Goal: Information Seeking & Learning: Learn about a topic

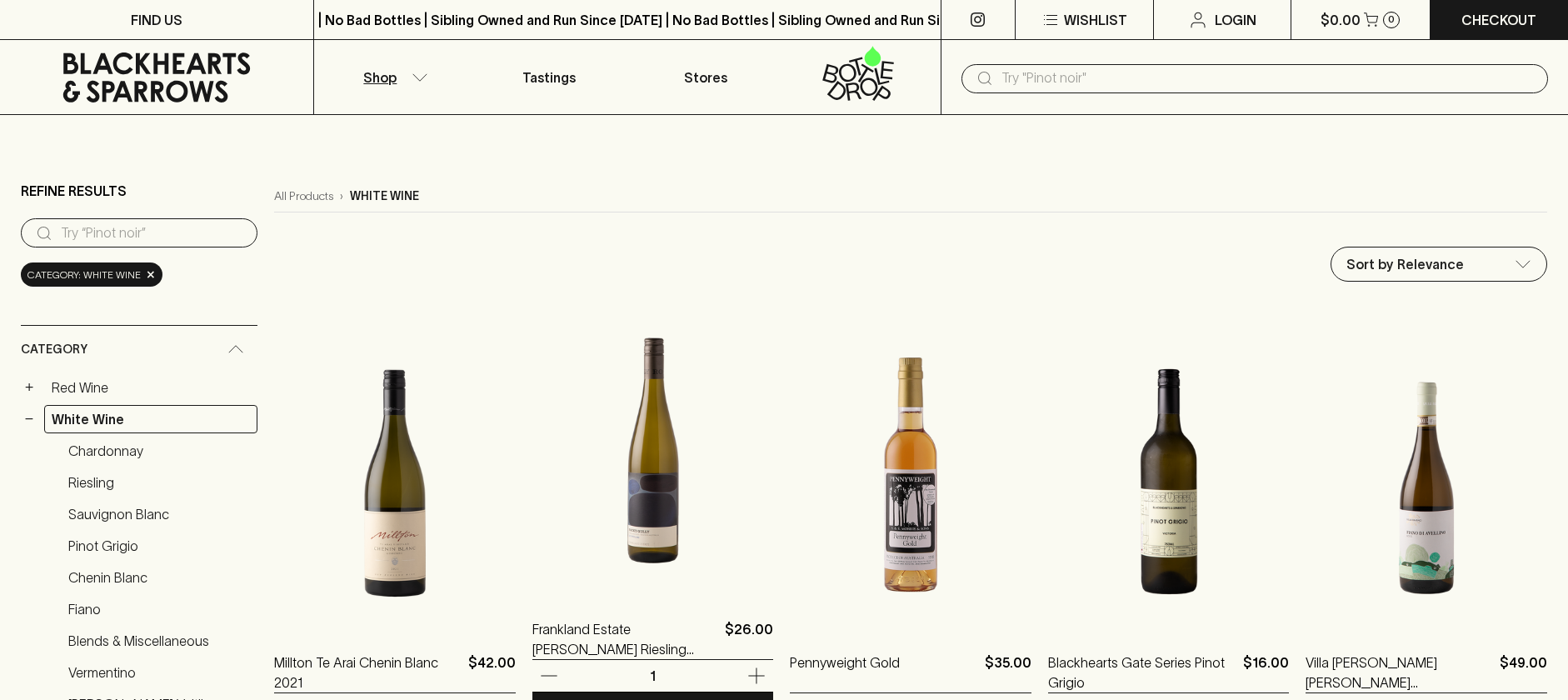
click at [614, 510] on img at bounding box center [652, 448] width 241 height 292
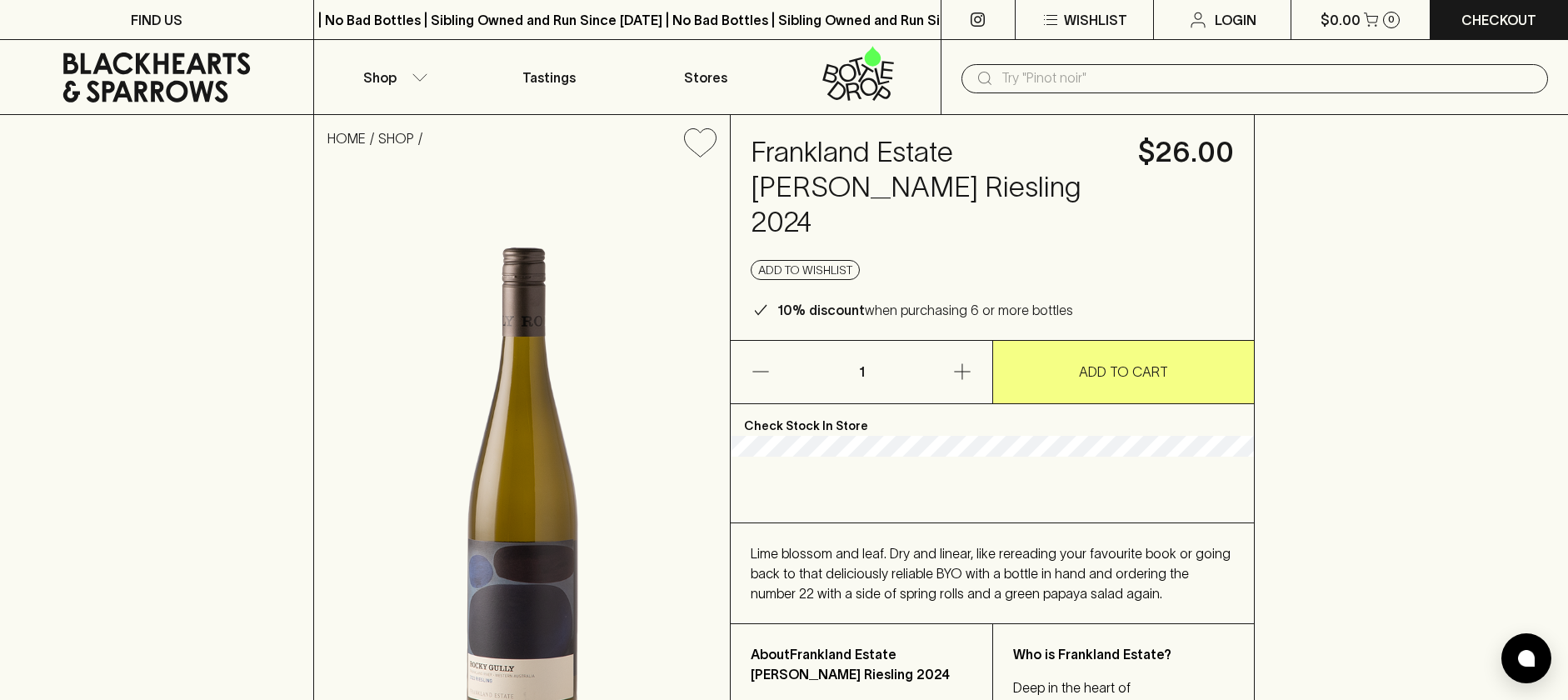
click at [1024, 86] on input "text" at bounding box center [1268, 79] width 533 height 27
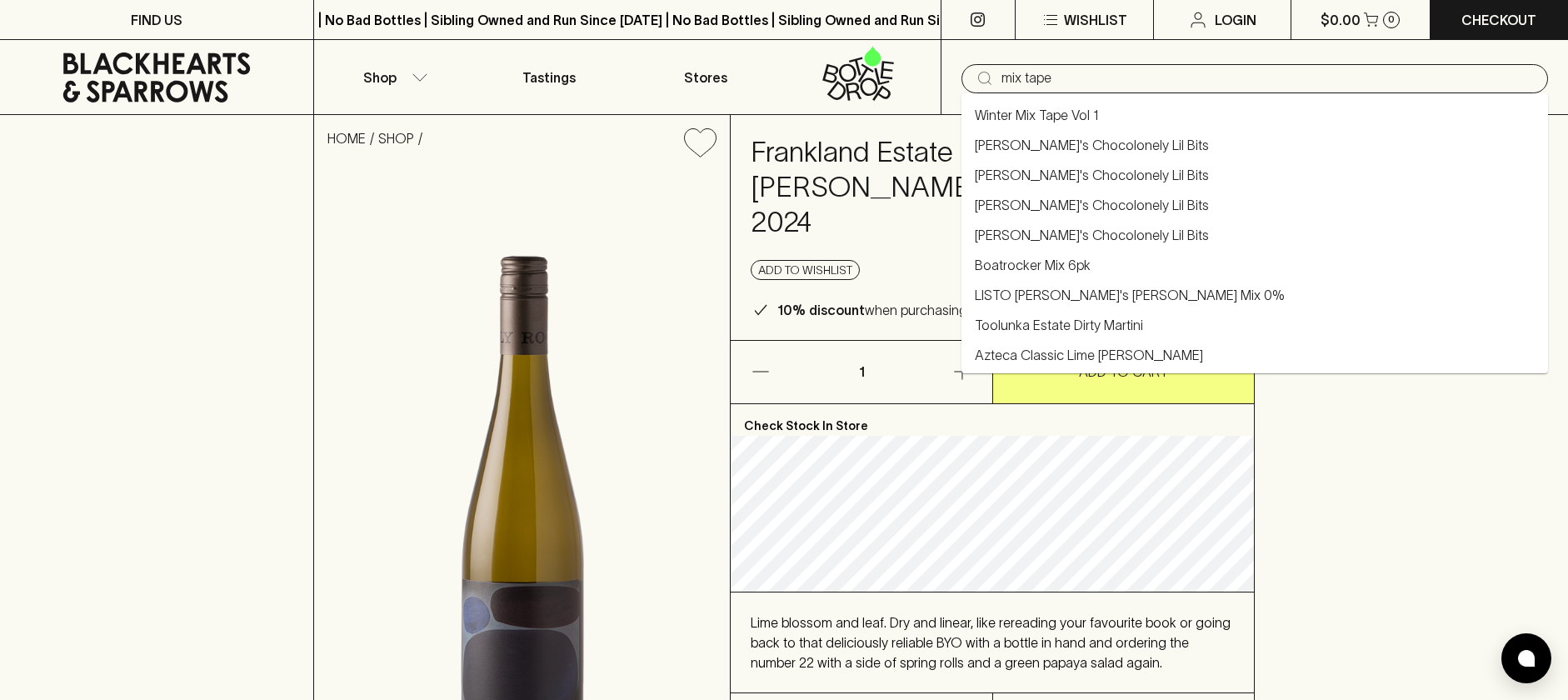
click at [1085, 118] on link "Winter Mix Tape Vol 1" at bounding box center [1037, 115] width 124 height 20
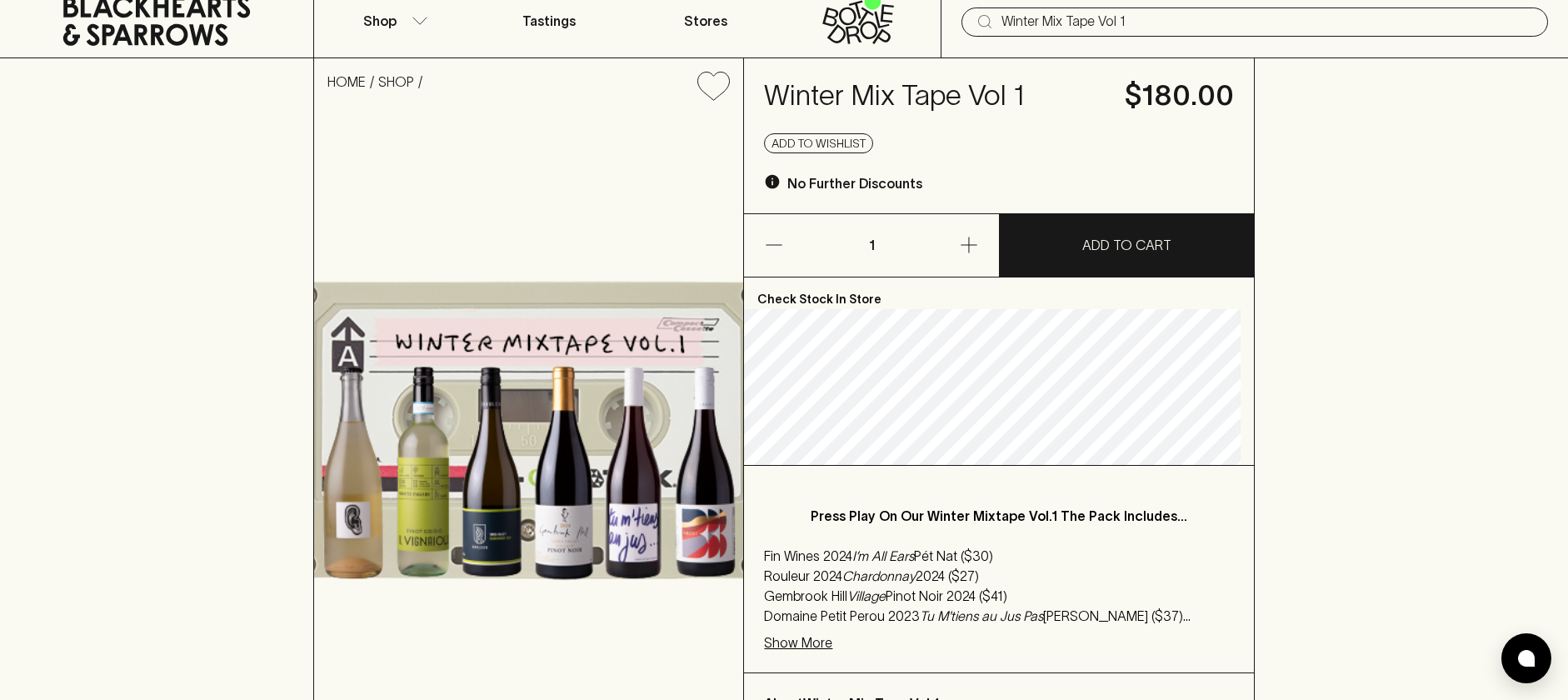
scroll to position [65, 0]
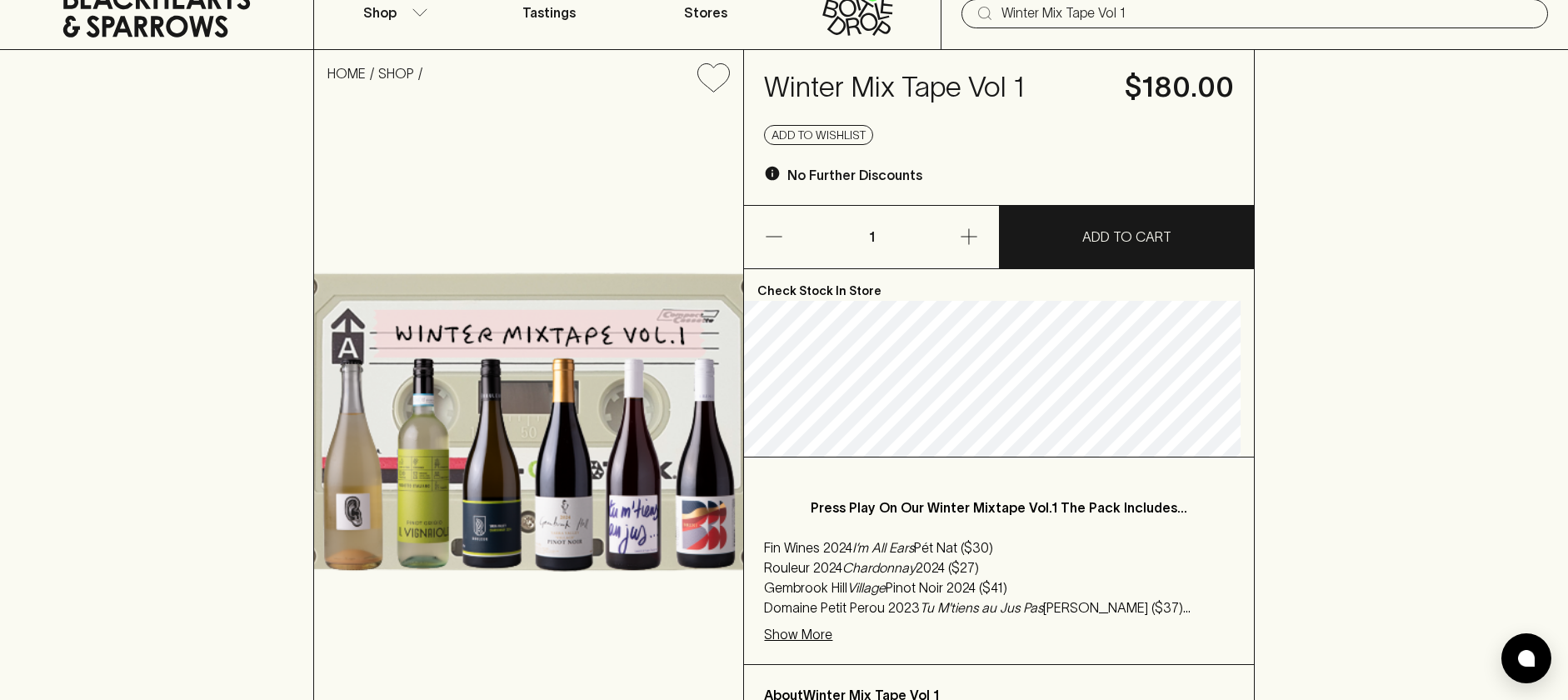
type input "Winter Mix Tape Vol 1"
click at [829, 637] on p "Show More" at bounding box center [798, 634] width 69 height 20
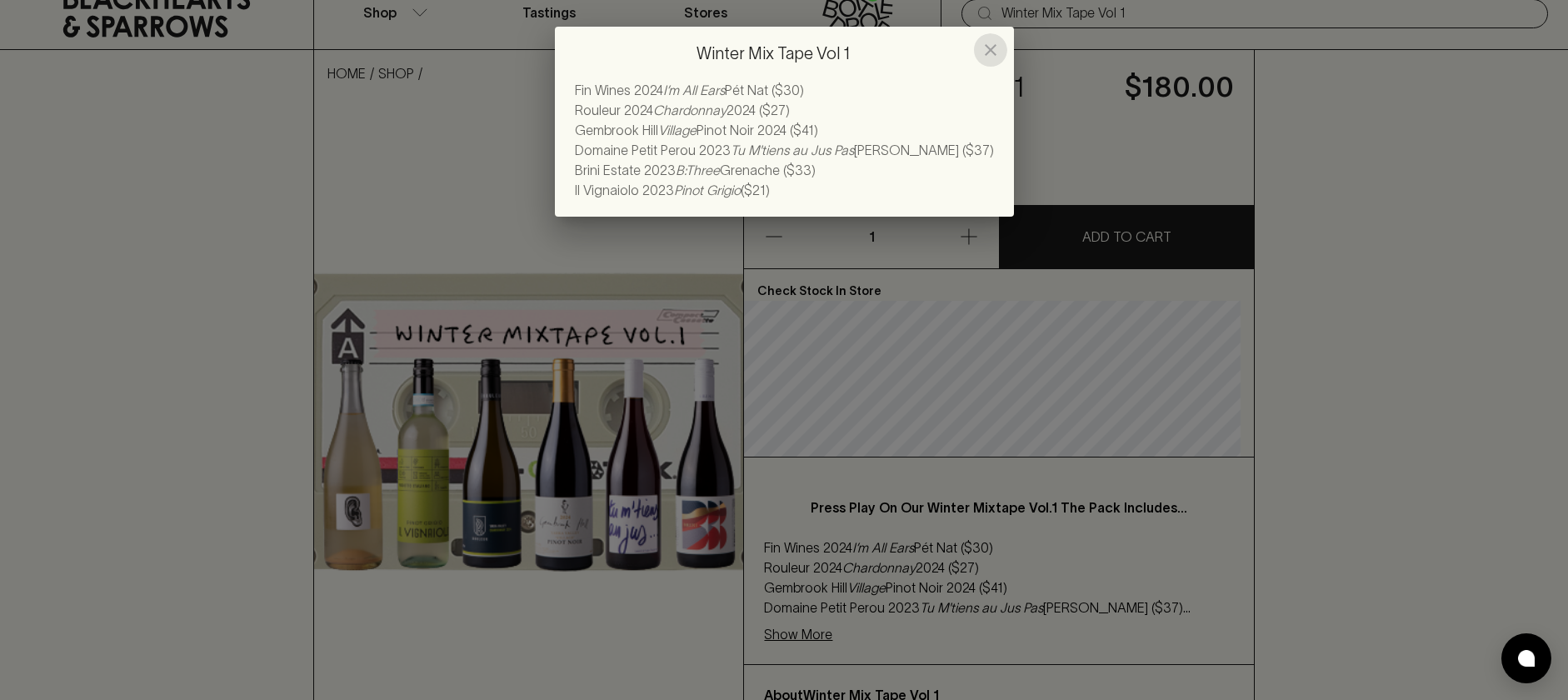
click at [991, 48] on icon "close" at bounding box center [991, 50] width 20 height 20
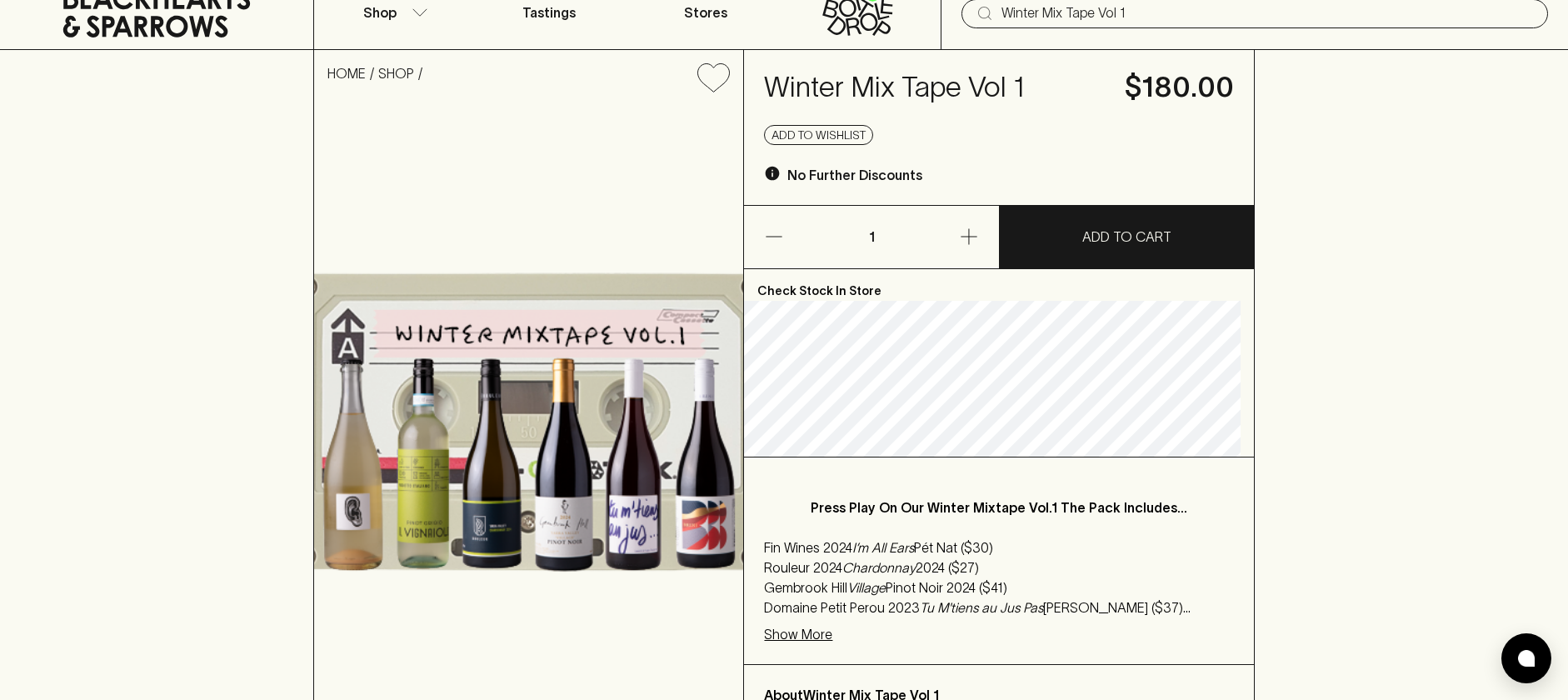
click at [979, 608] on em "Tu M'tiens au Jus Pas" at bounding box center [982, 607] width 124 height 15
click at [1337, 232] on div "HOME SHOP Winter Mix Tape Vol 1 $180.00 Add to wishlist No Further Discounts 1 …" at bounding box center [784, 394] width 1568 height 689
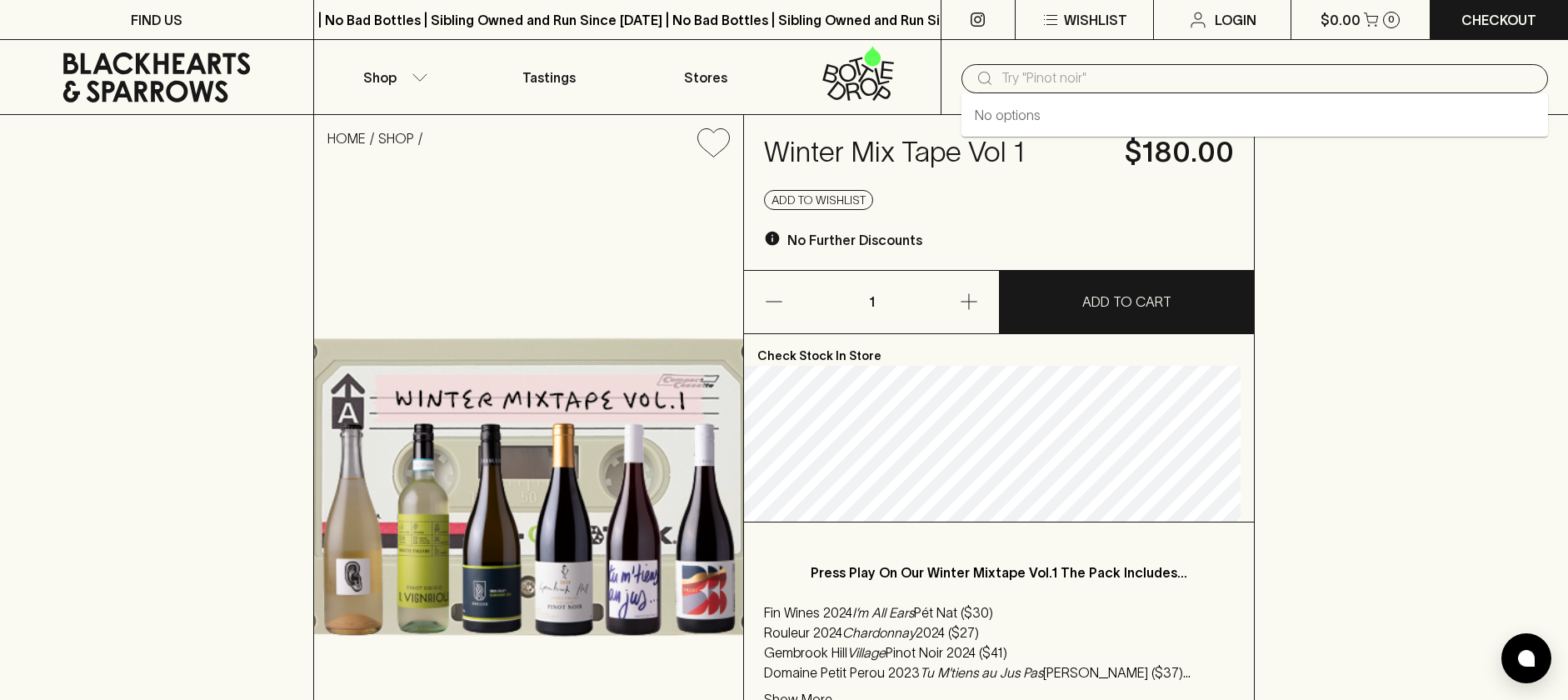
click at [1096, 88] on input "text" at bounding box center [1268, 79] width 533 height 27
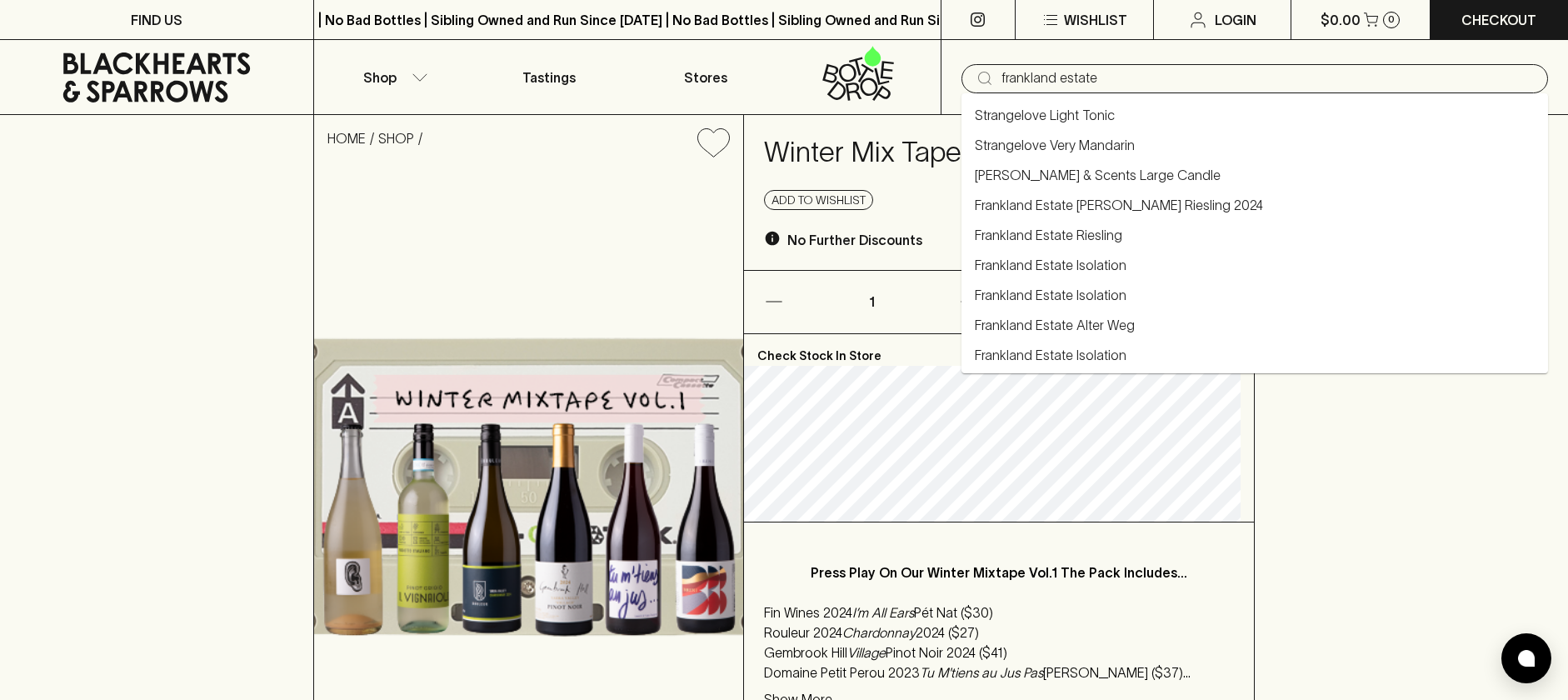
click at [1114, 185] on link "Frankland Estate Riesling" at bounding box center [1098, 175] width 246 height 20
type input "Frankland Estate Riesling"
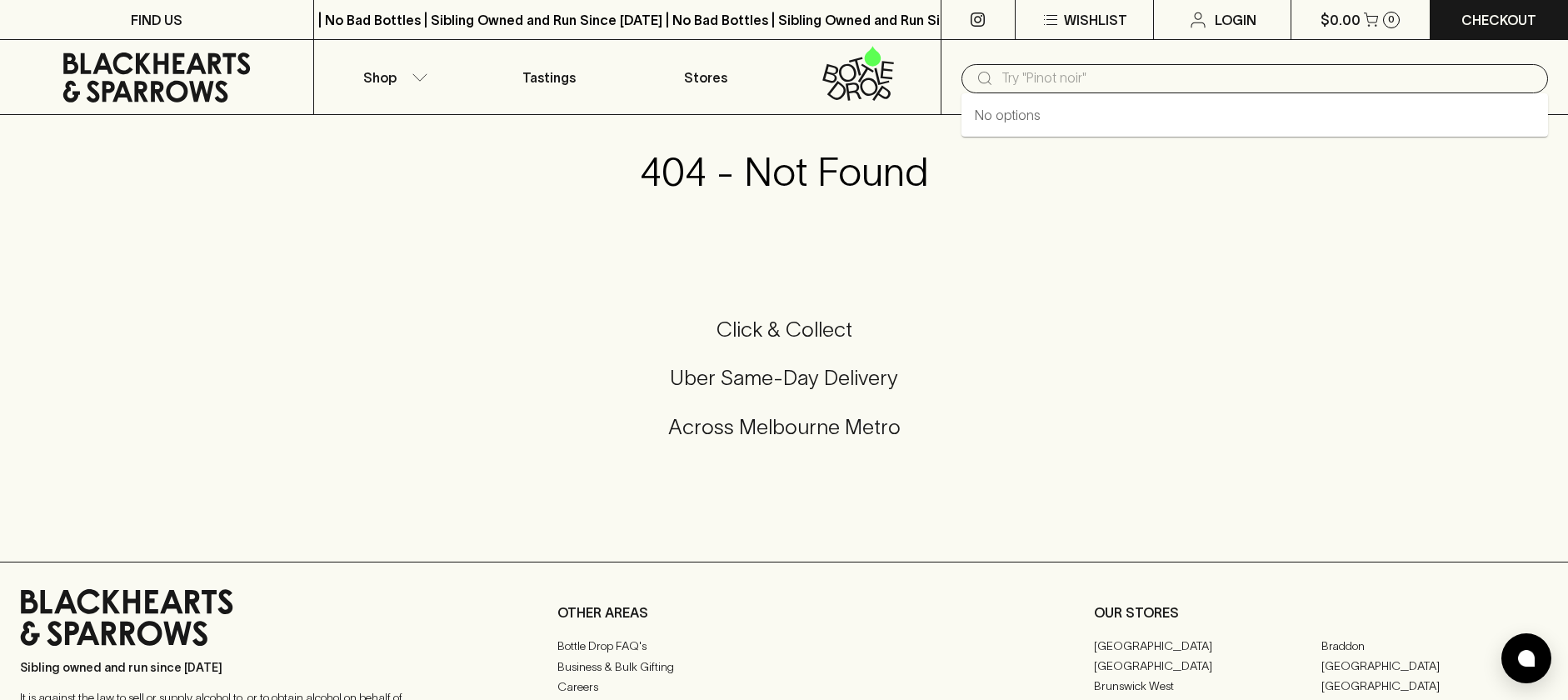
click at [1092, 75] on input "text" at bounding box center [1268, 79] width 533 height 27
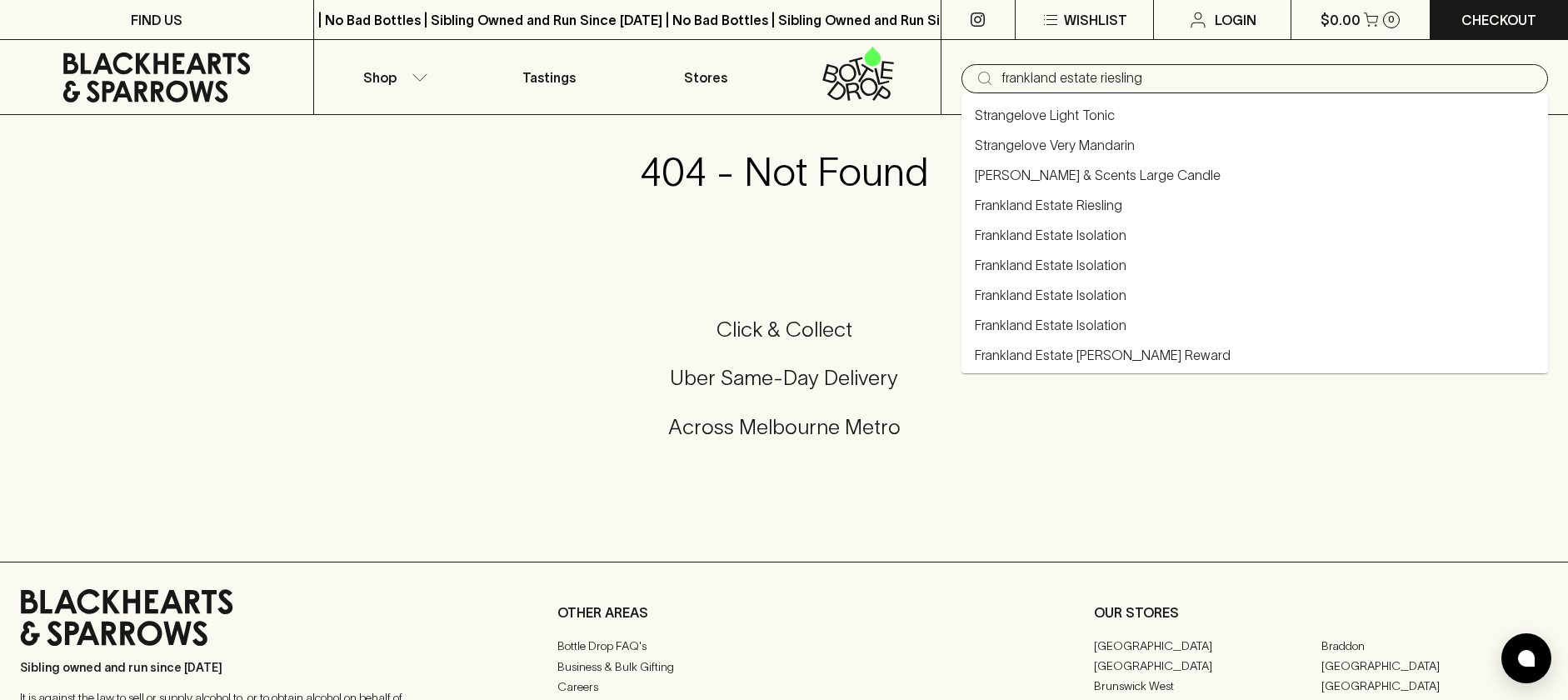
click at [1073, 207] on link "Frankland Estate Riesling" at bounding box center [1048, 205] width 147 height 20
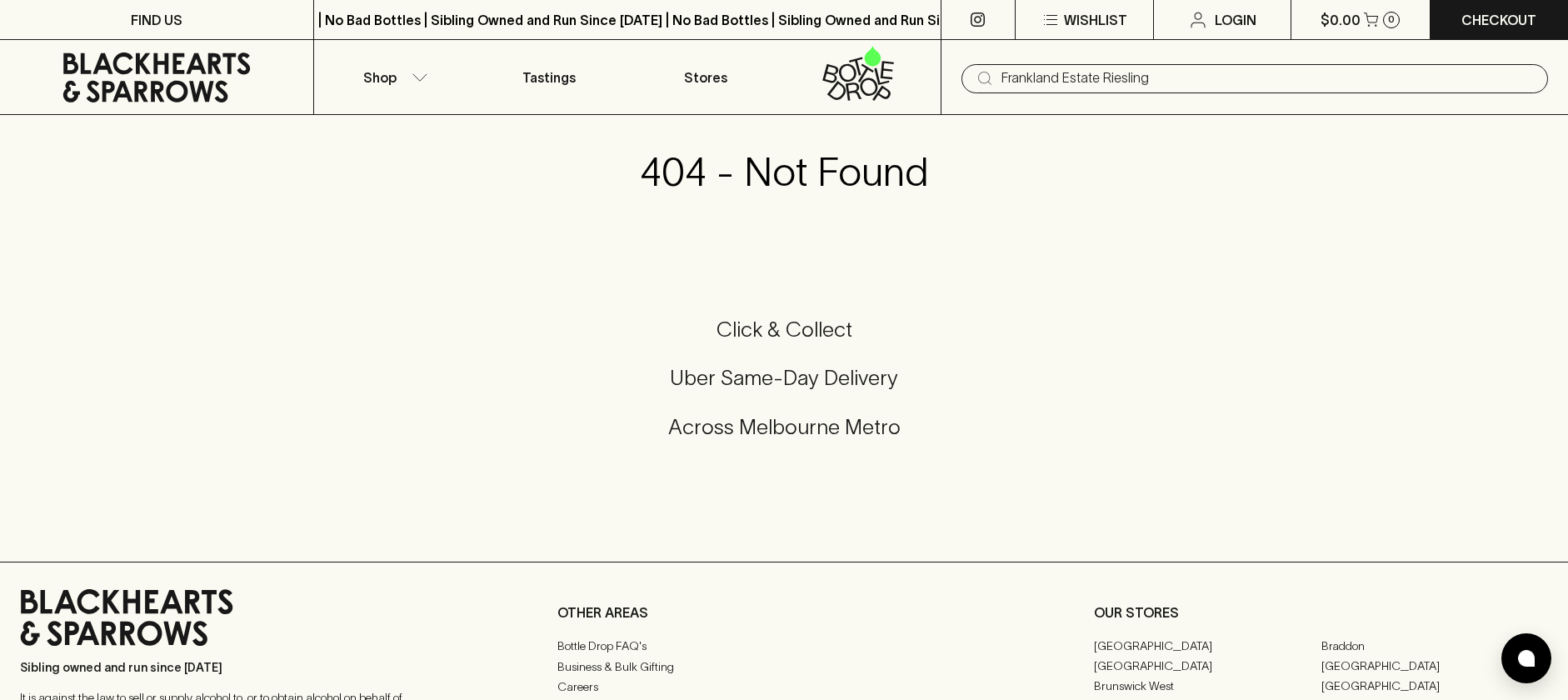
type input "Frankland Estate Riesling"
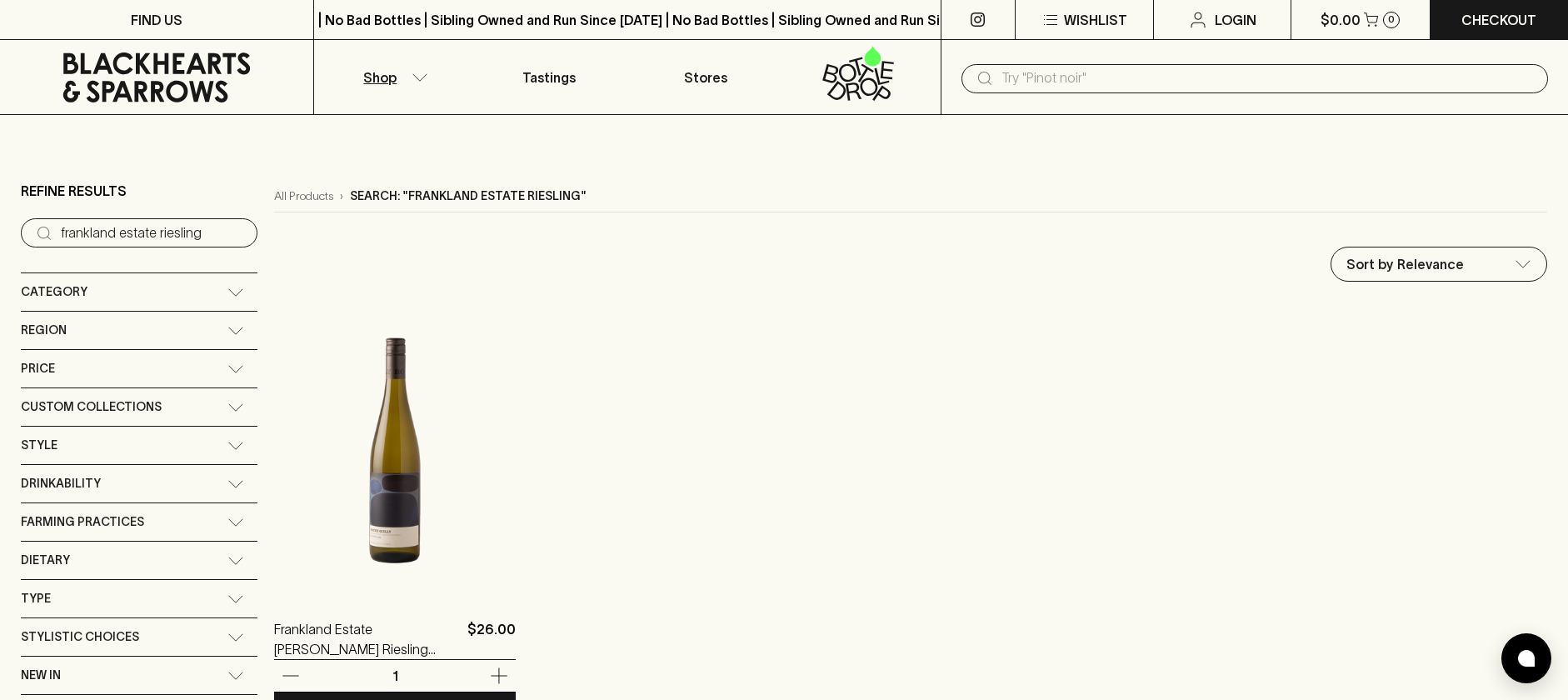
click at [358, 436] on img at bounding box center [394, 448] width 241 height 292
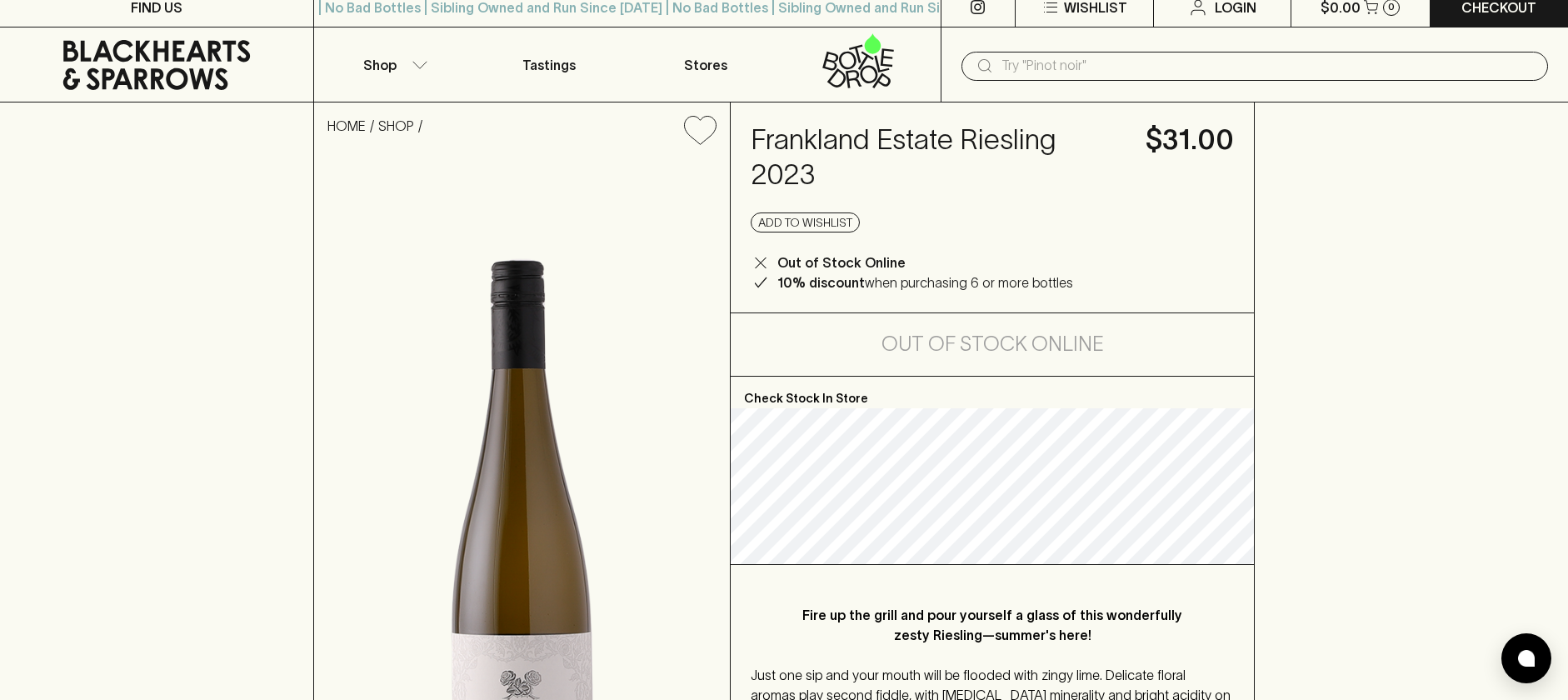
scroll to position [15, 0]
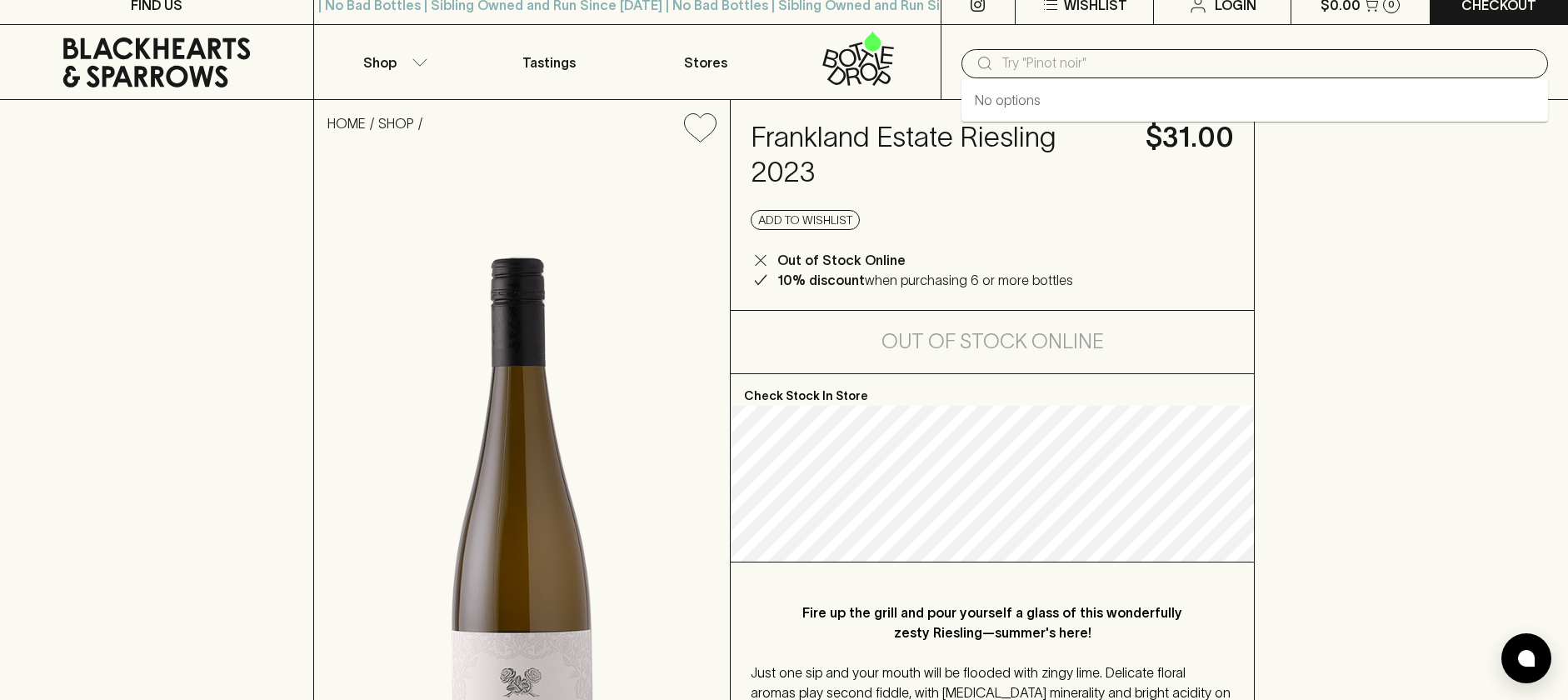
click at [1091, 65] on input "text" at bounding box center [1268, 63] width 533 height 27
paste input "Lossterrassen"
type input "Lossterrassen"
click at [1079, 98] on link "Josef and Philipp Brundlmayer" at bounding box center [1094, 100] width 240 height 20
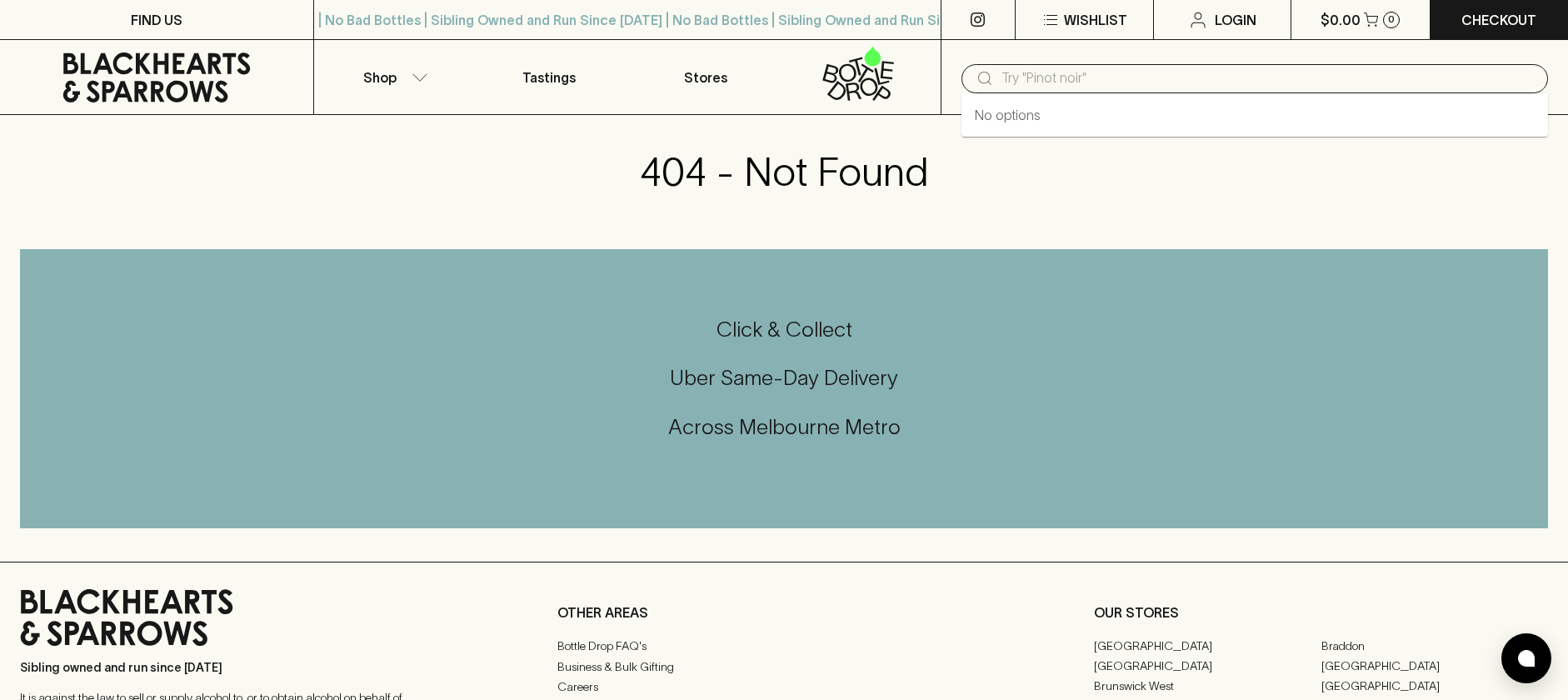
click at [1034, 82] on input "text" at bounding box center [1268, 79] width 533 height 27
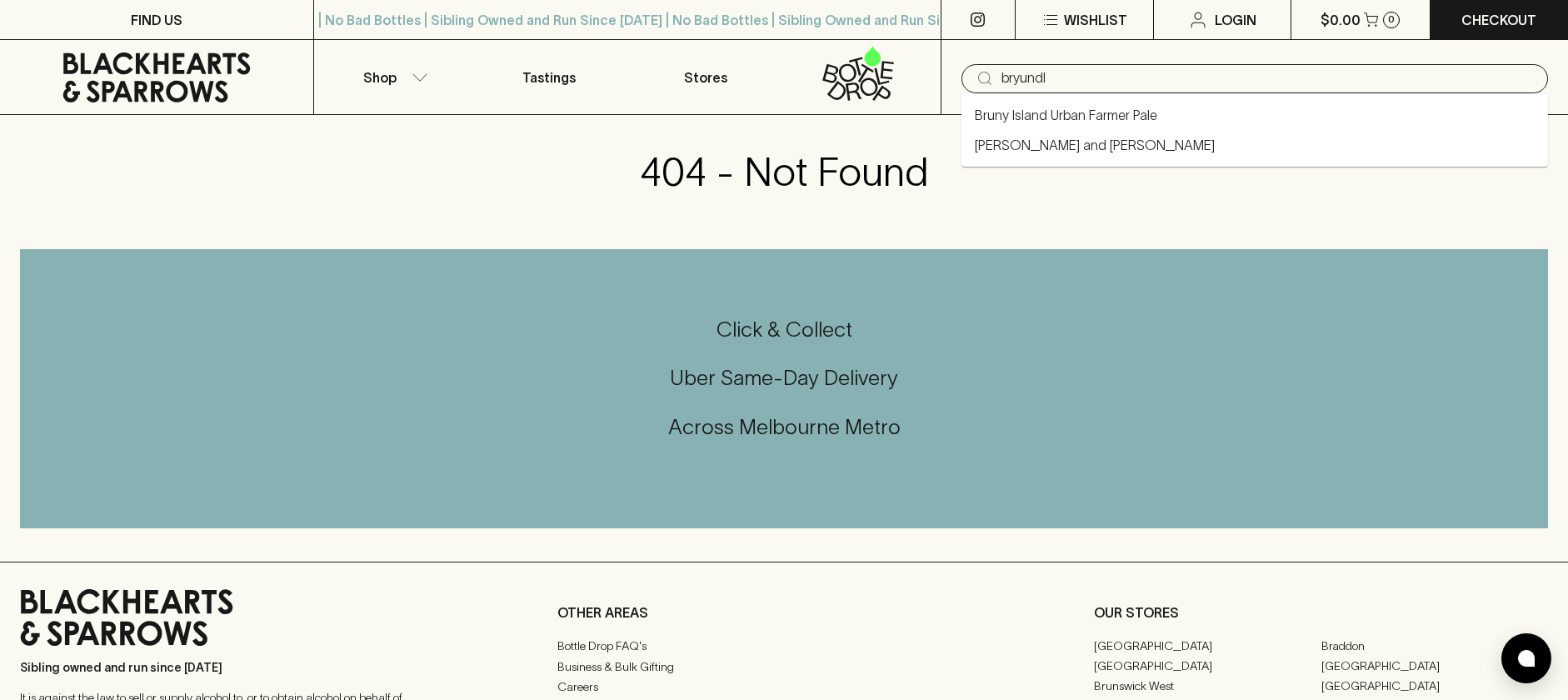
click at [1081, 125] on link "Josef and Philipp Brundlmayer" at bounding box center [1066, 115] width 182 height 20
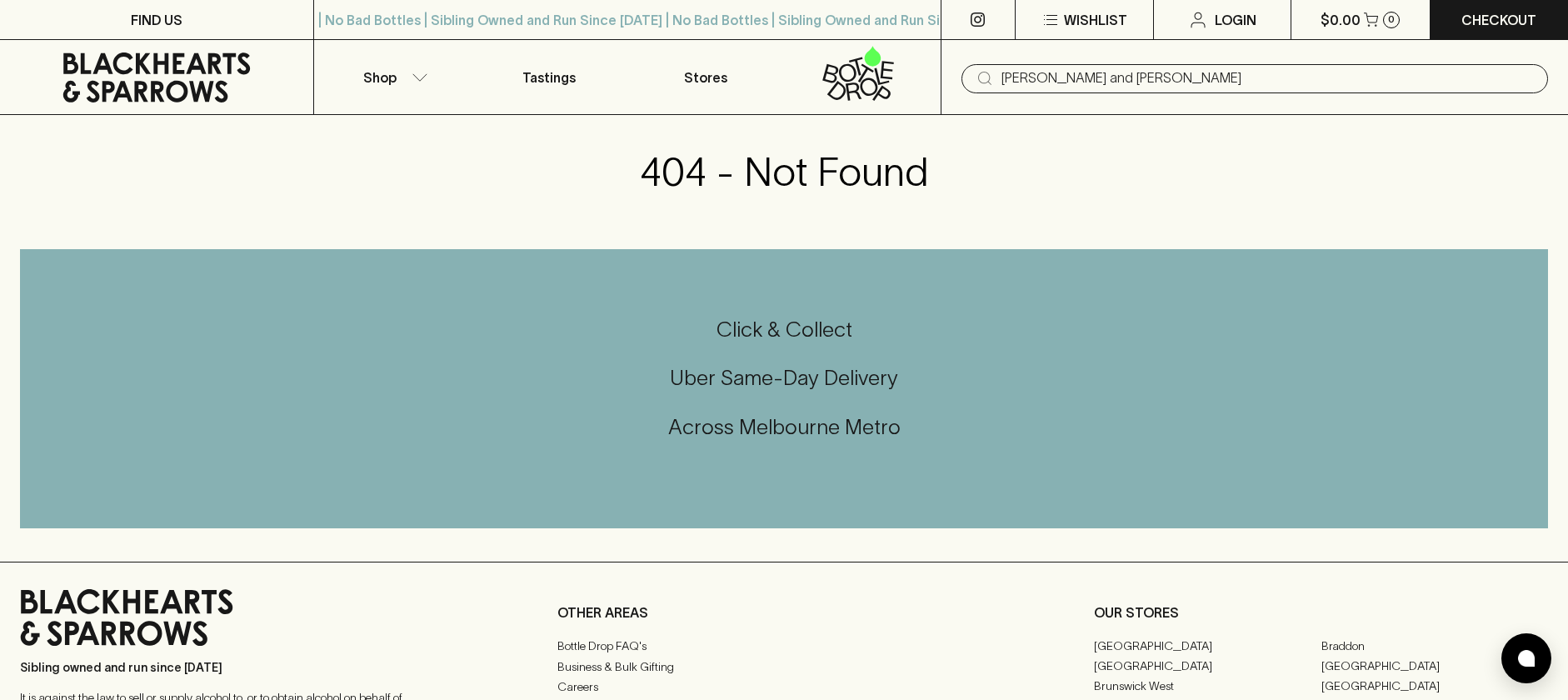
type input "Josef and Philipp Brundlmayer"
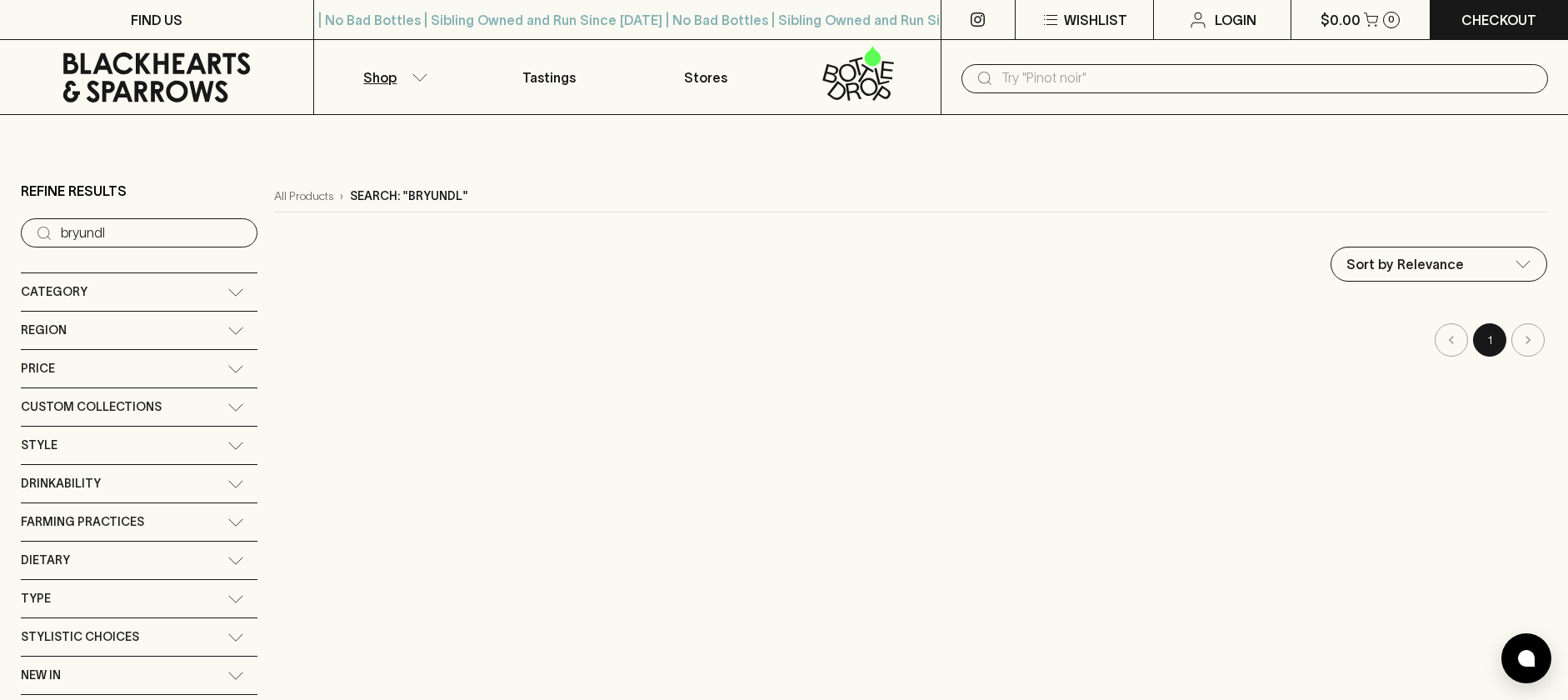
click at [147, 303] on div "Category" at bounding box center [139, 292] width 236 height 38
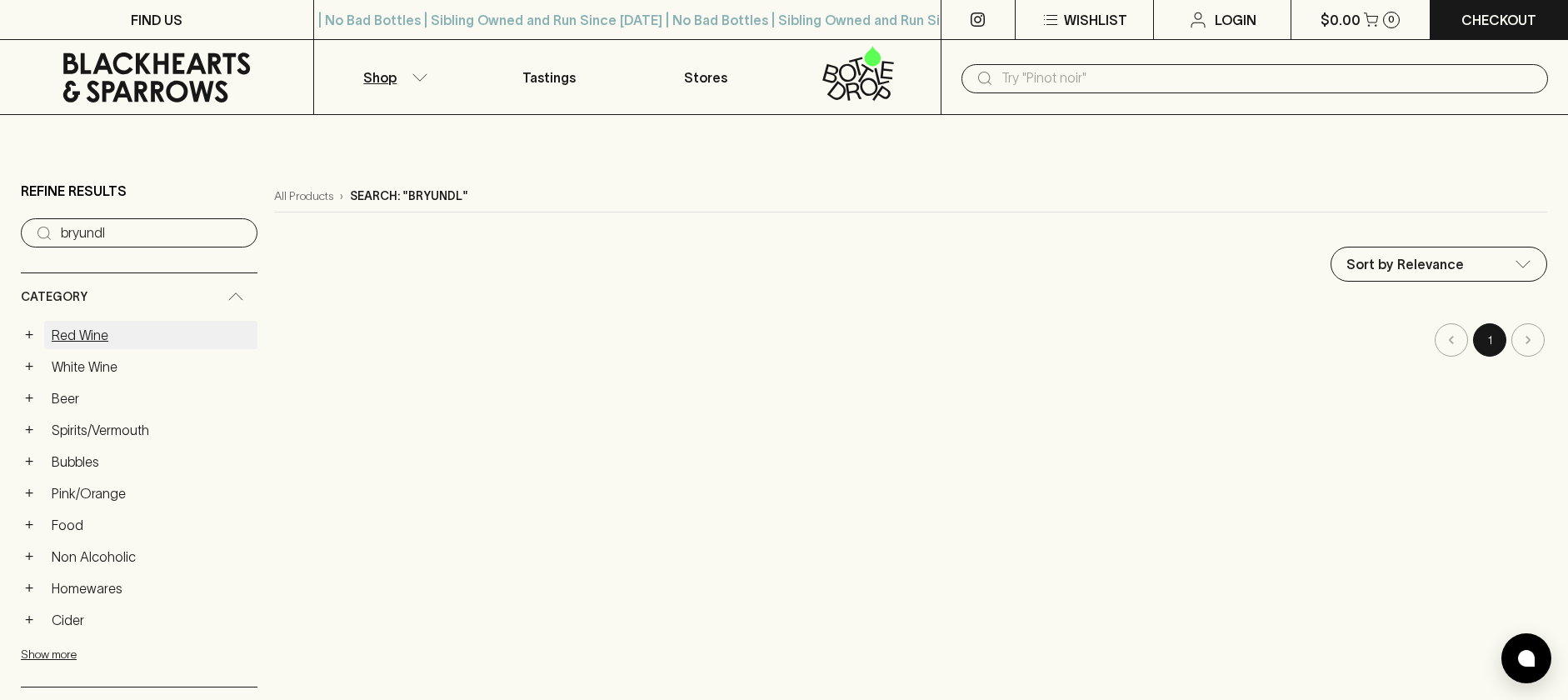
click at [99, 336] on link "Red Wine" at bounding box center [150, 335] width 213 height 28
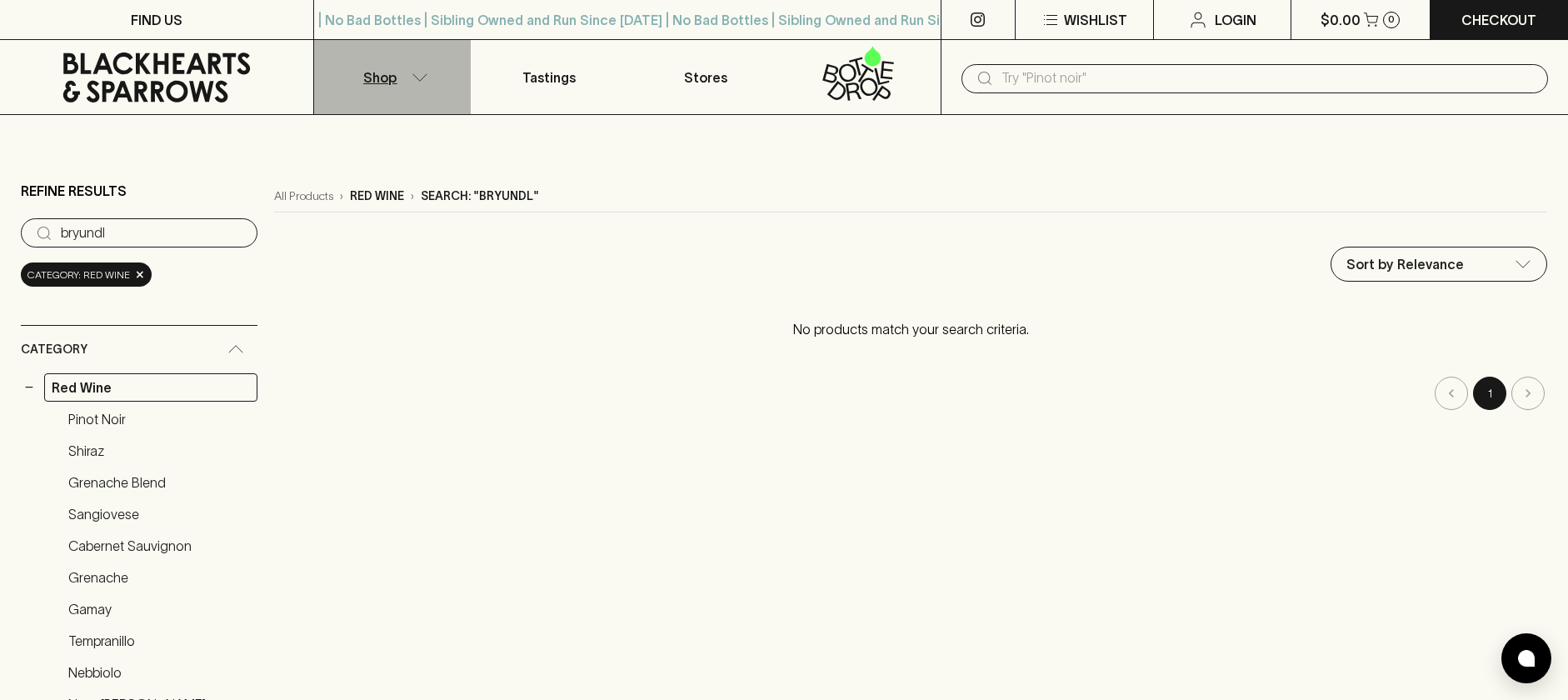
click at [386, 75] on p "Shop" at bounding box center [380, 78] width 33 height 20
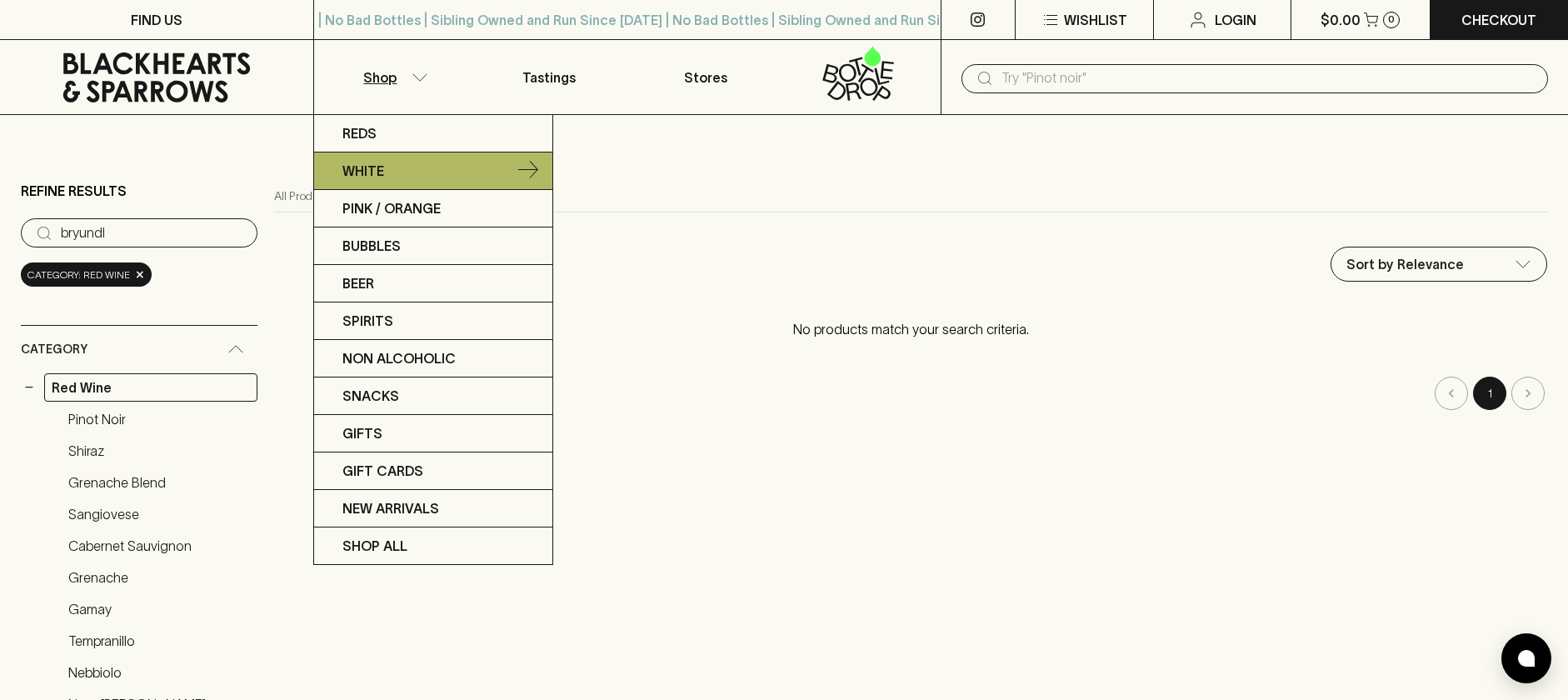
click at [367, 155] on link "White" at bounding box center [433, 170] width 238 height 38
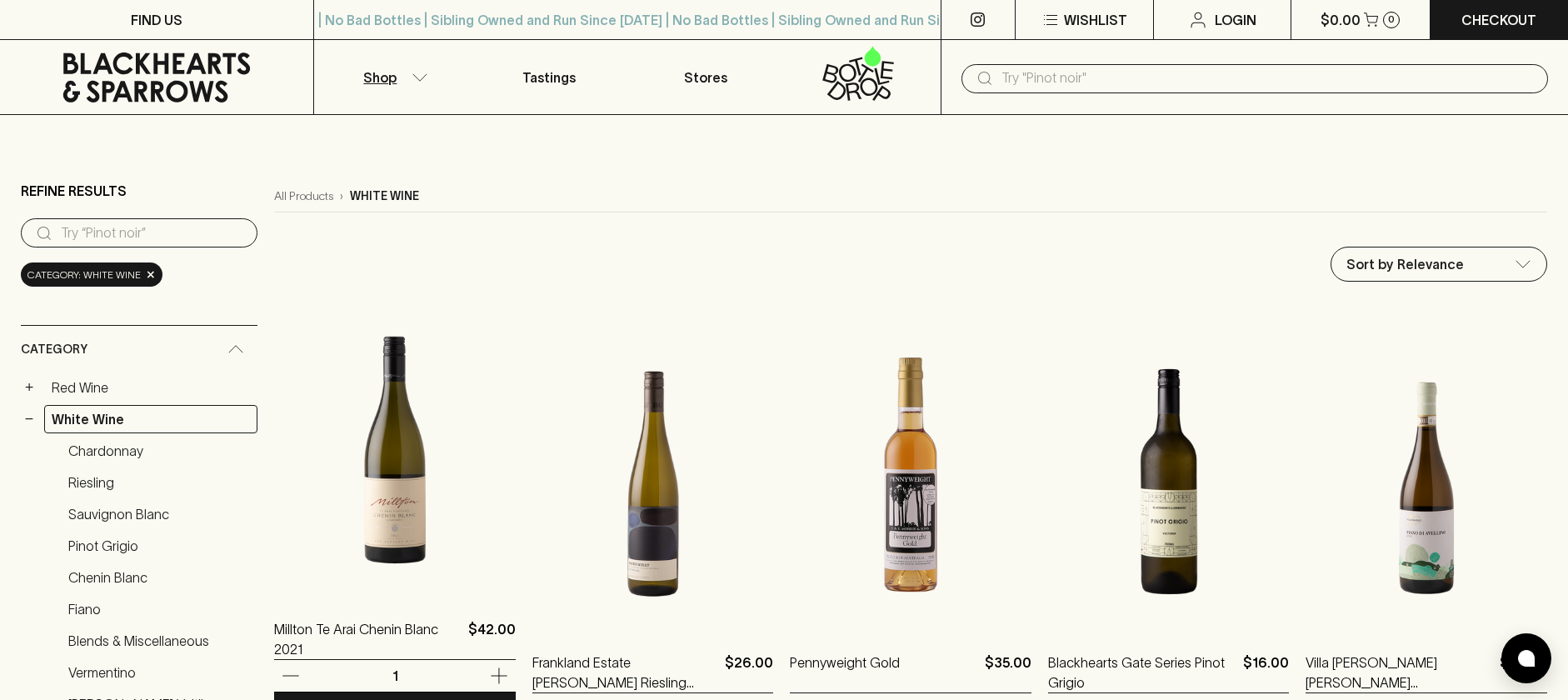
click at [358, 515] on img at bounding box center [394, 448] width 241 height 292
